Goal: Transaction & Acquisition: Obtain resource

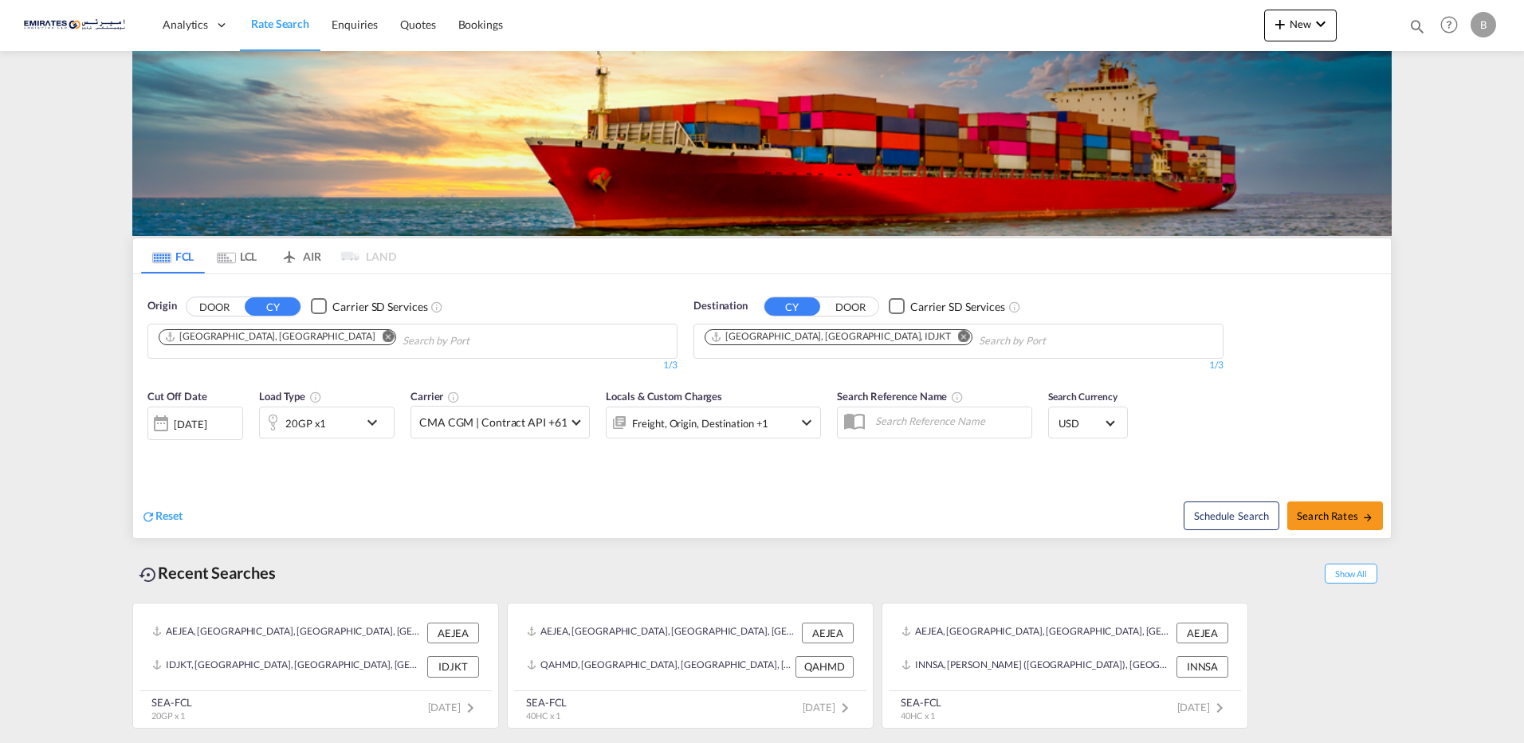
click at [958, 339] on md-icon "Remove" at bounding box center [964, 336] width 12 height 12
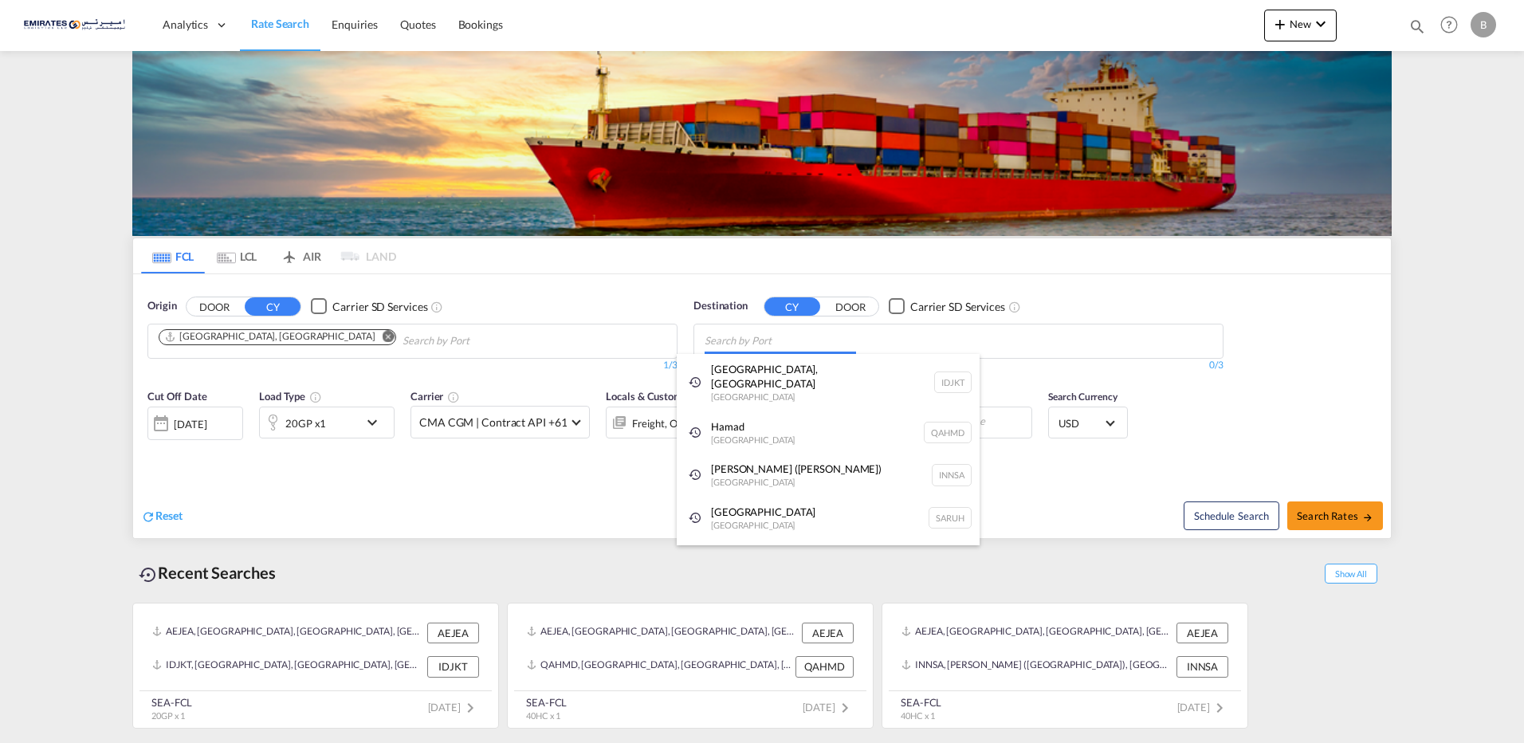
click at [793, 343] on body "Analytics Dashboard Rate Search Enquiries Quotes Bookings" at bounding box center [762, 371] width 1524 height 743
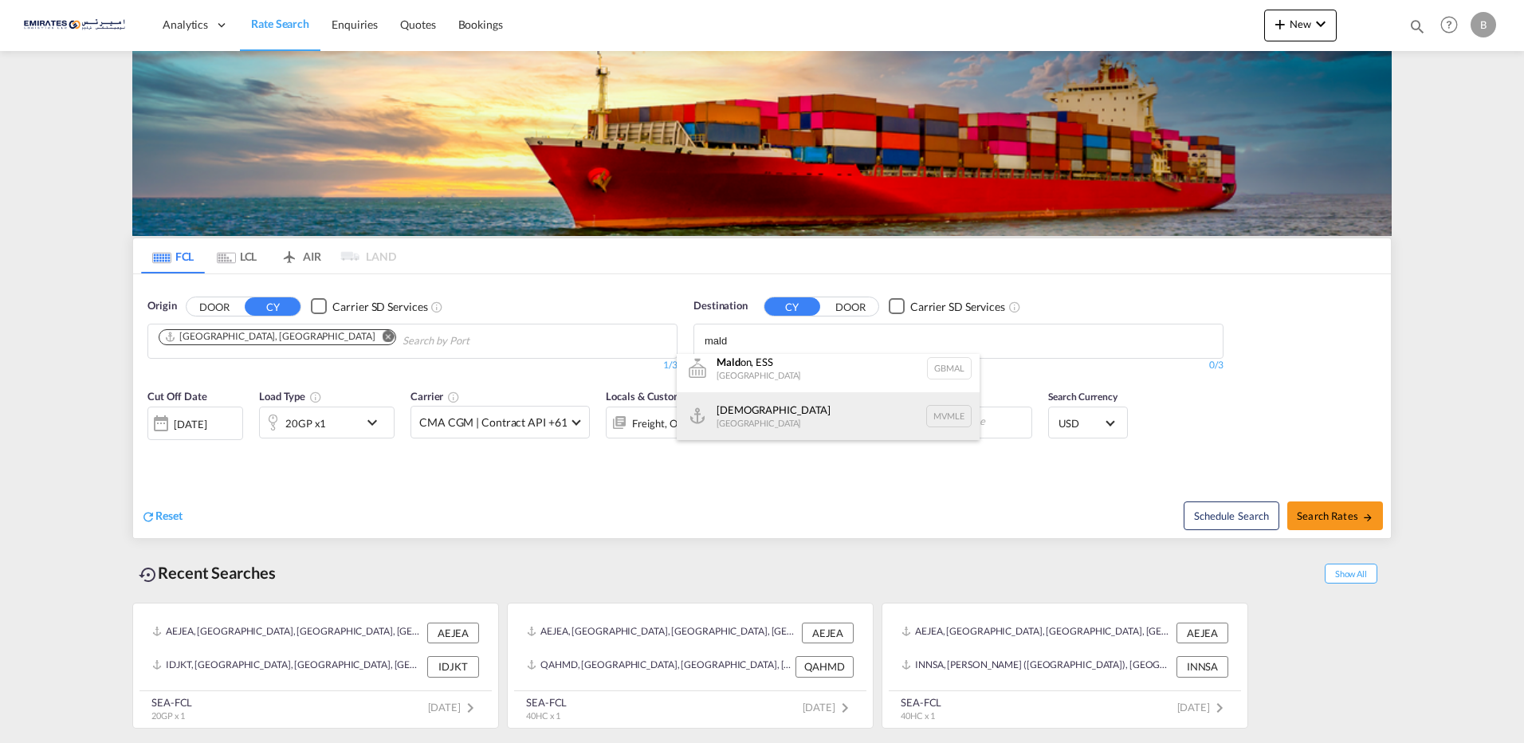
type input "mald"
click at [775, 415] on div "[DEMOGRAPHIC_DATA] [GEOGRAPHIC_DATA] MVMLE" at bounding box center [828, 416] width 303 height 48
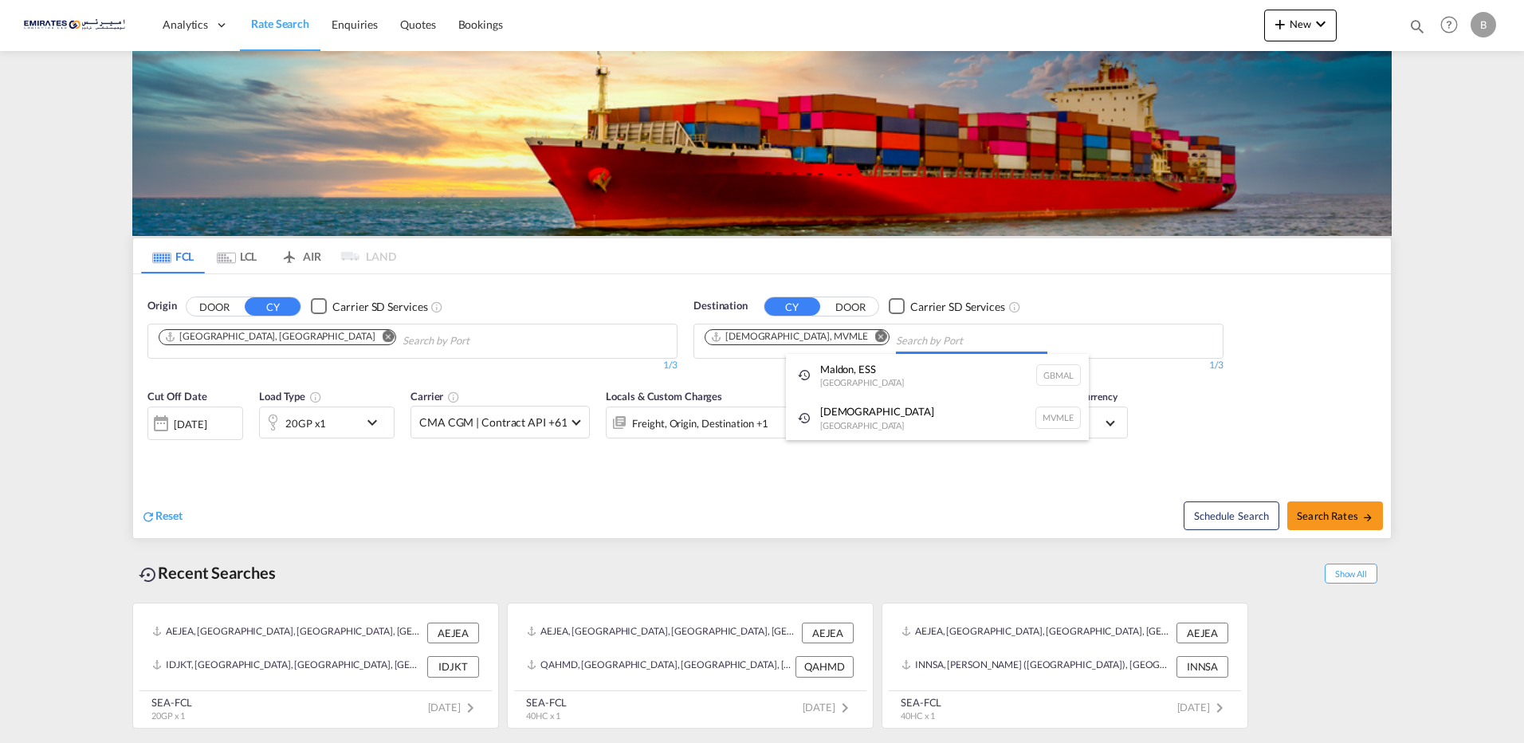
scroll to position [0, 0]
click at [370, 427] on md-icon "icon-chevron-down" at bounding box center [376, 422] width 27 height 19
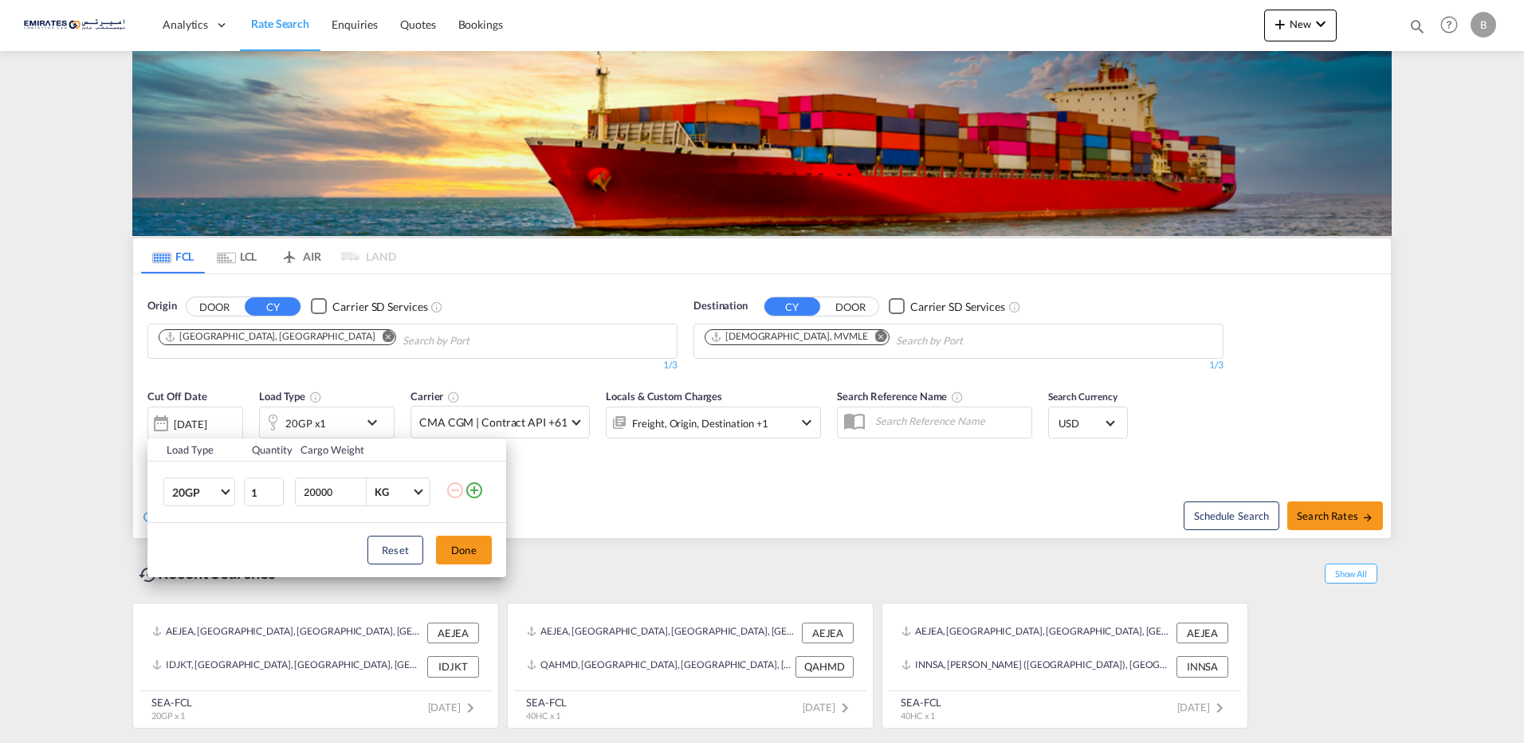
click at [456, 552] on button "Done" at bounding box center [464, 550] width 56 height 29
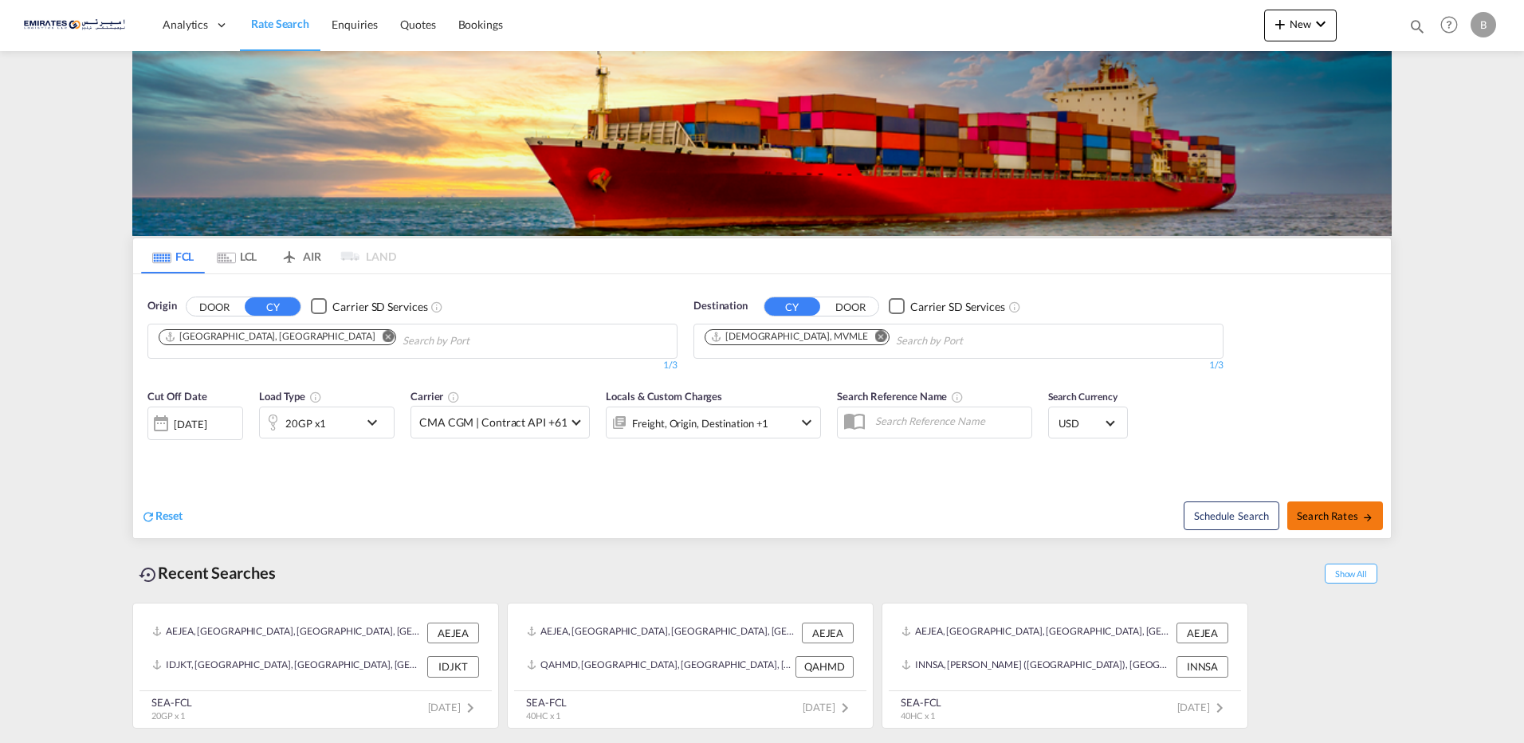
click at [1325, 517] on span "Search Rates" at bounding box center [1335, 515] width 77 height 13
type input "AEJEA to MVMLE / [DATE]"
click at [372, 424] on md-icon "icon-chevron-down" at bounding box center [376, 422] width 27 height 19
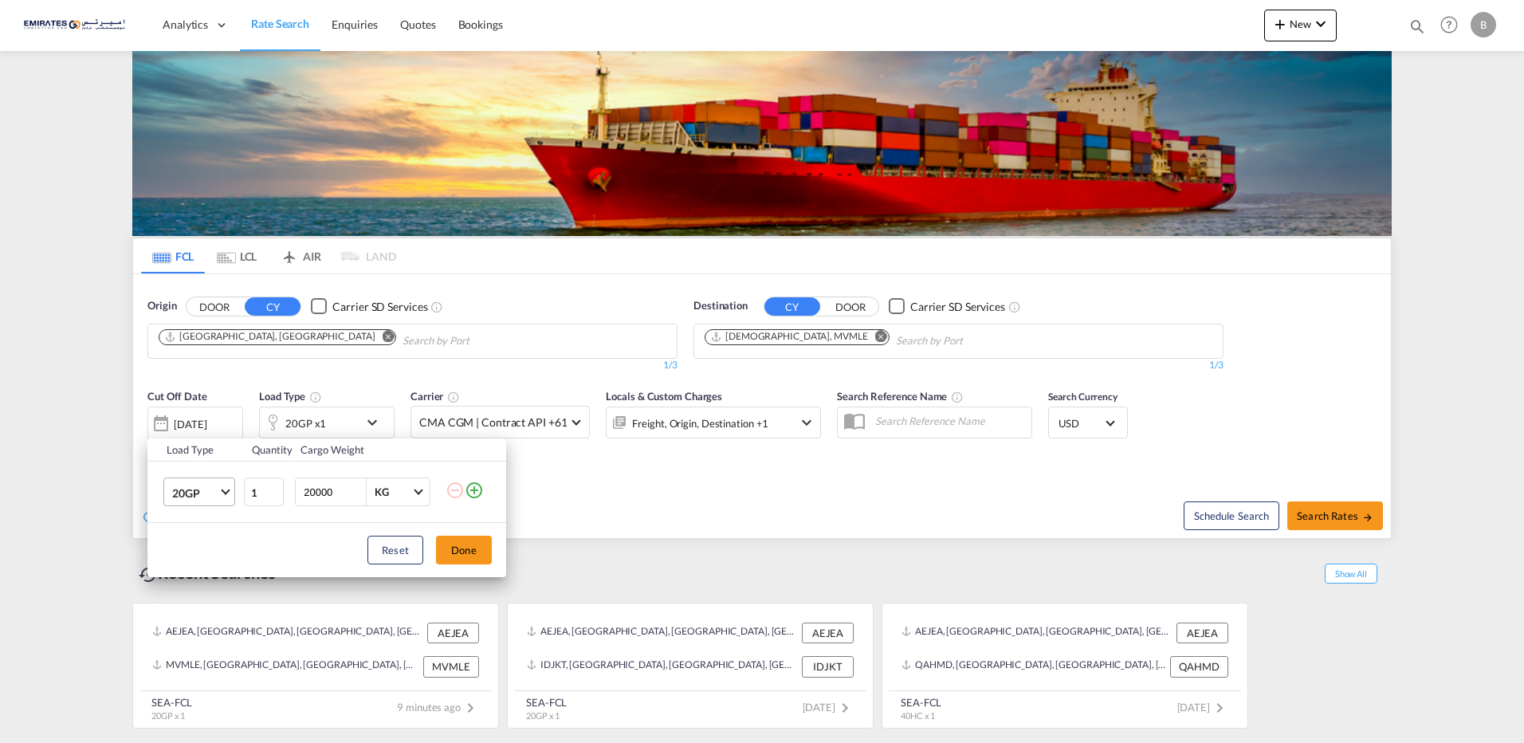
click at [225, 494] on span "Choose: \a20GP" at bounding box center [225, 490] width 9 height 9
click at [204, 568] on md-option "40HC" at bounding box center [213, 569] width 108 height 38
click at [455, 556] on button "Done" at bounding box center [464, 550] width 56 height 29
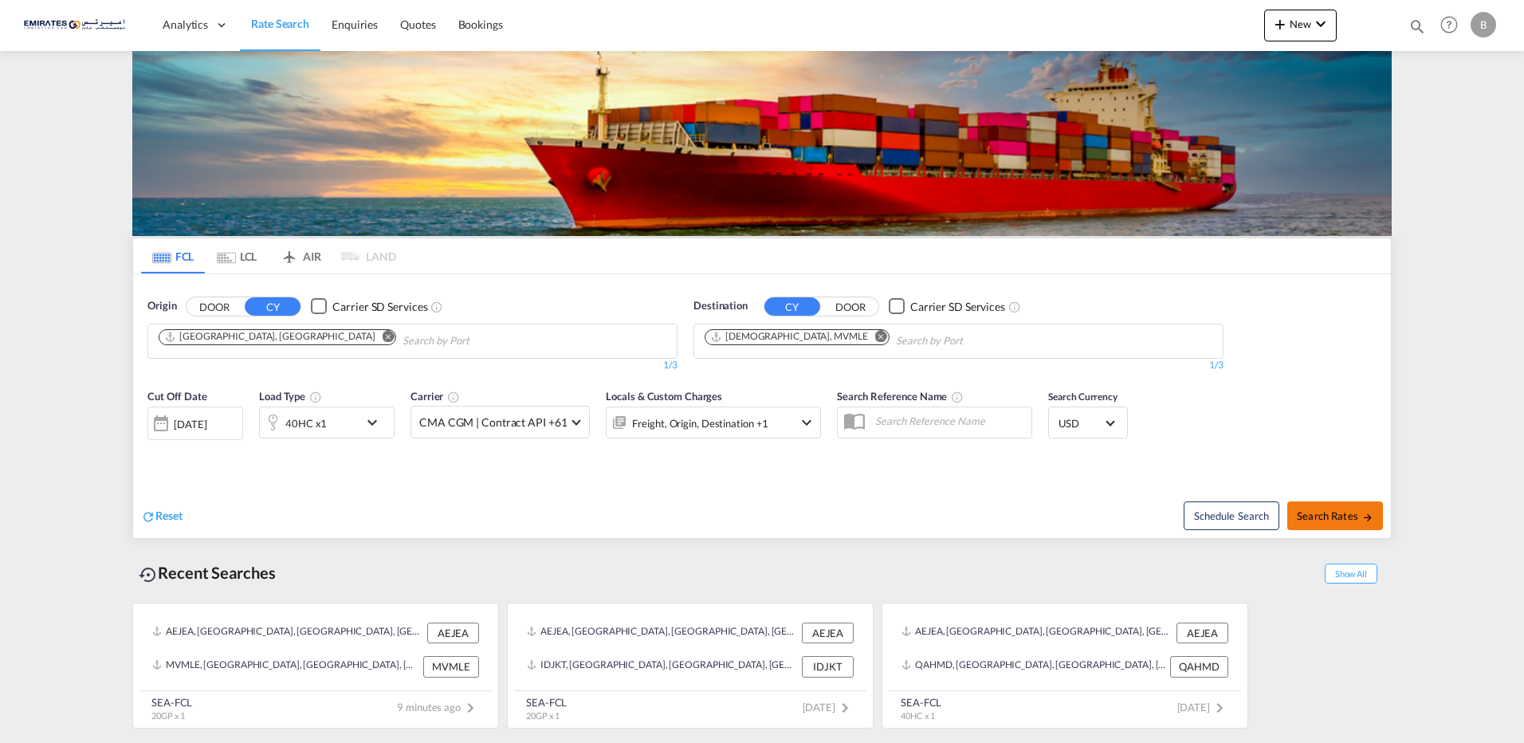
click at [1303, 526] on button "Search Rates" at bounding box center [1336, 515] width 96 height 29
type input "AEJEA to MVMLE / [DATE]"
